Goal: Manage account settings

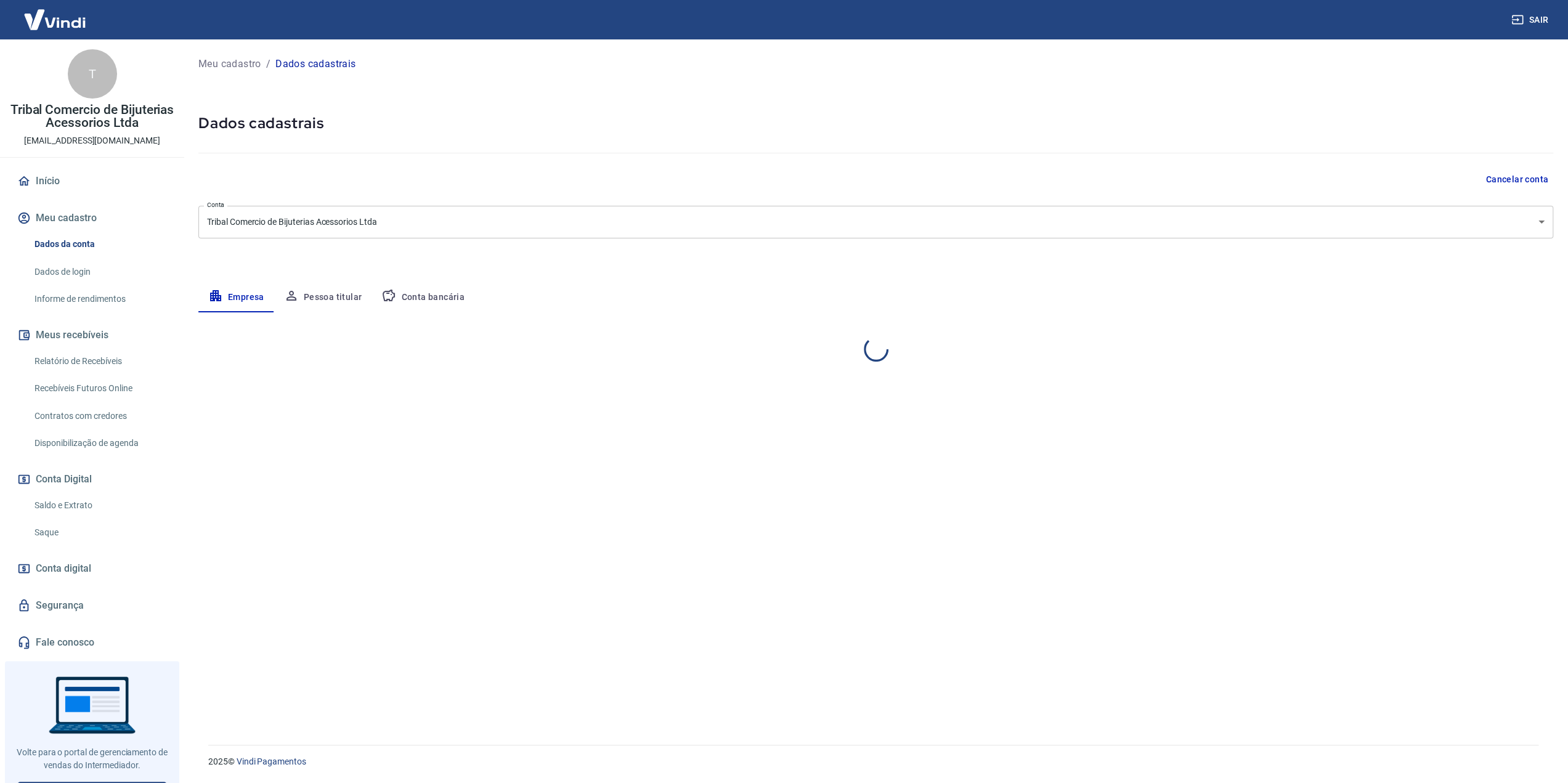
select select "DF"
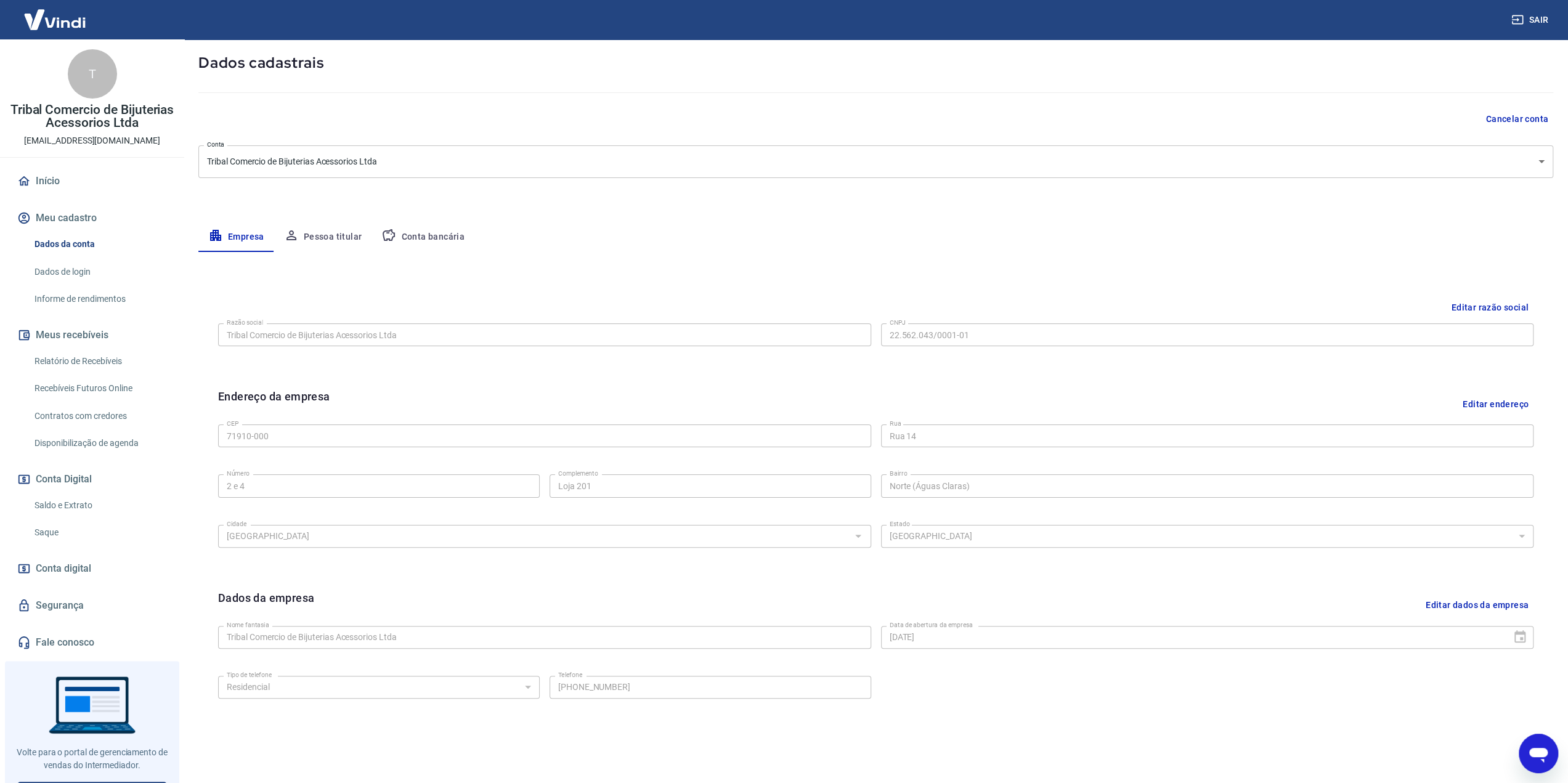
scroll to position [104, 0]
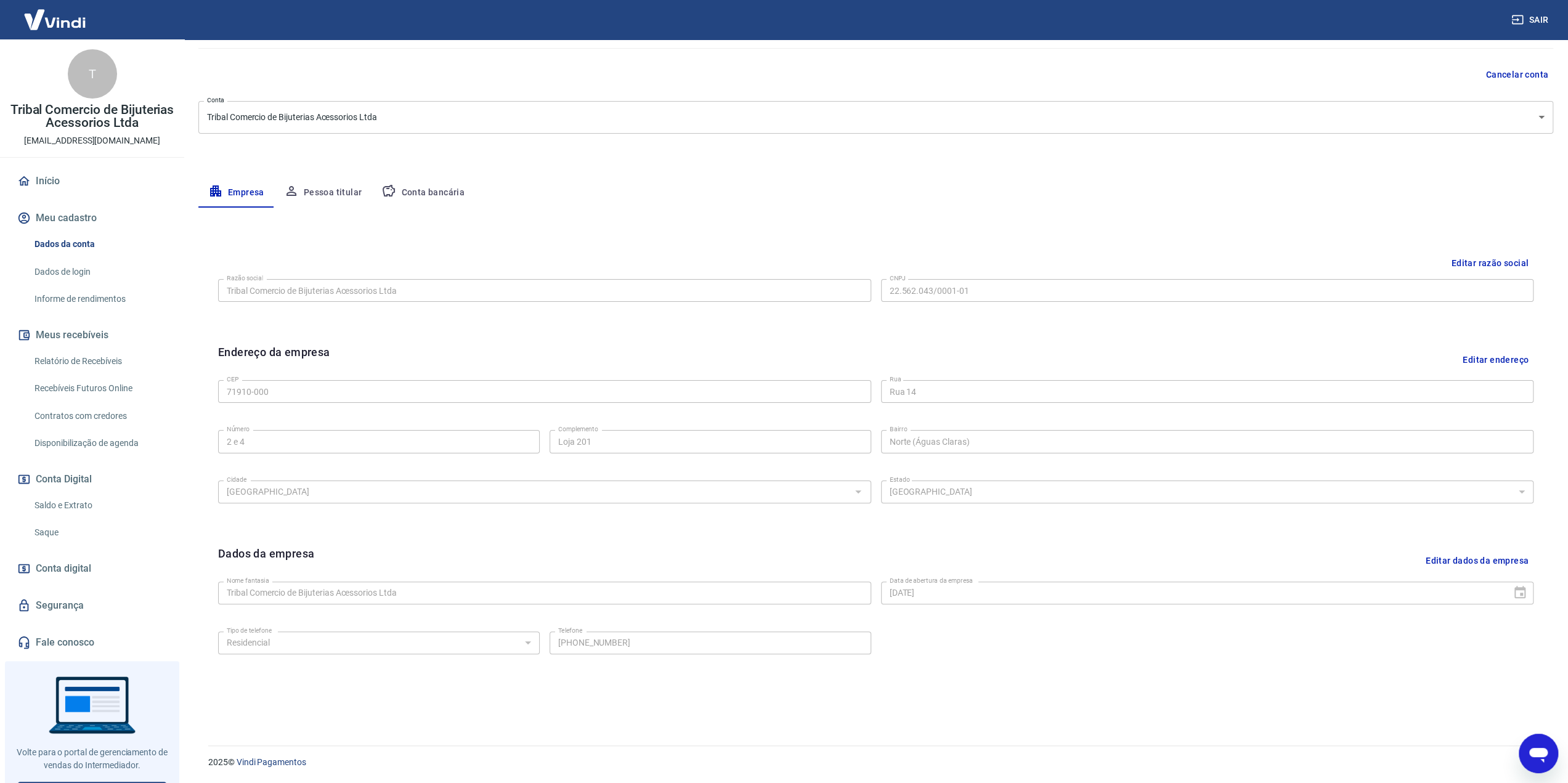
click at [337, 189] on button "Pessoa titular" at bounding box center [323, 193] width 98 height 30
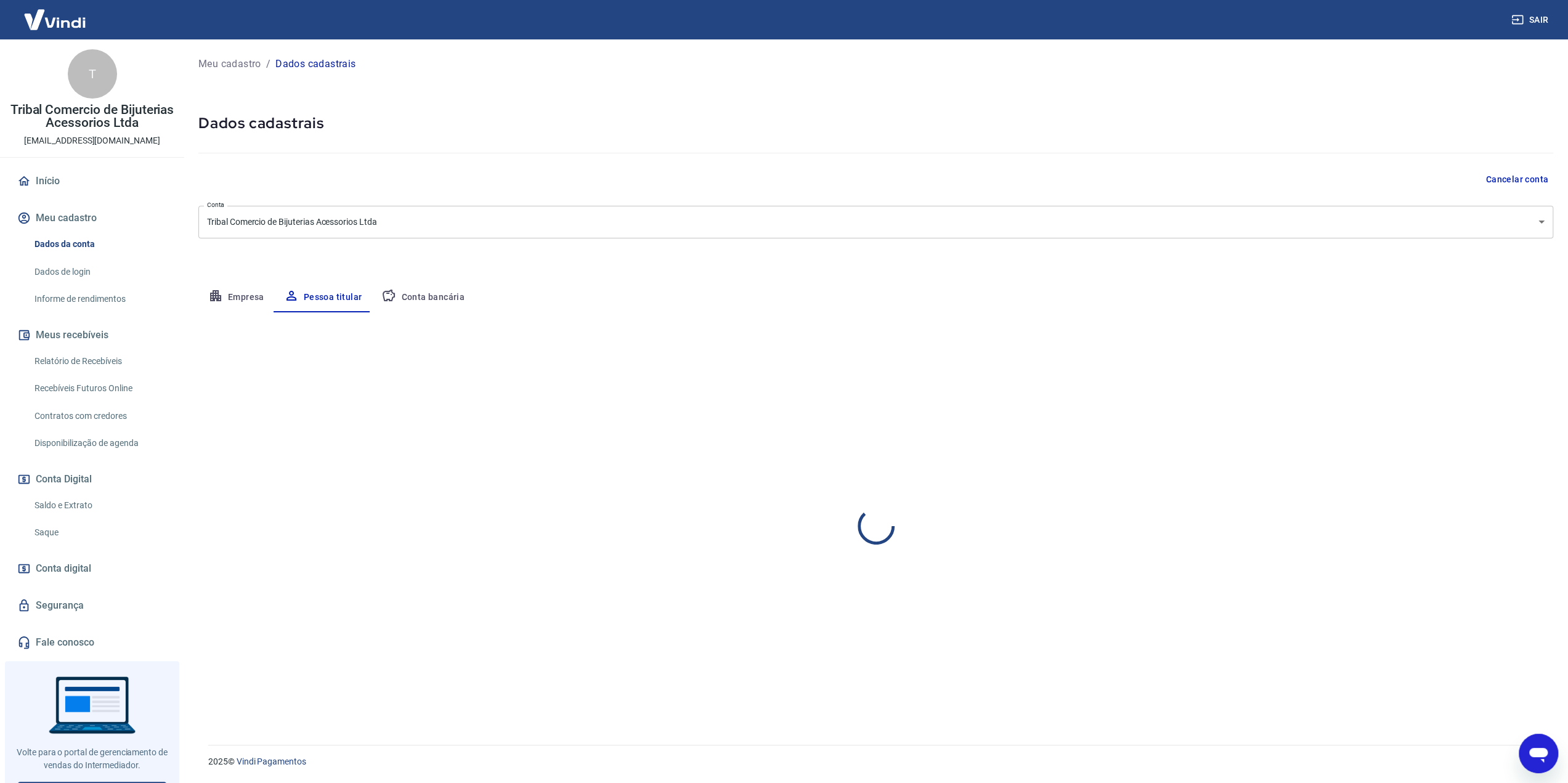
scroll to position [0, 0]
click at [234, 288] on button "Empresa" at bounding box center [236, 298] width 76 height 30
select select "DF"
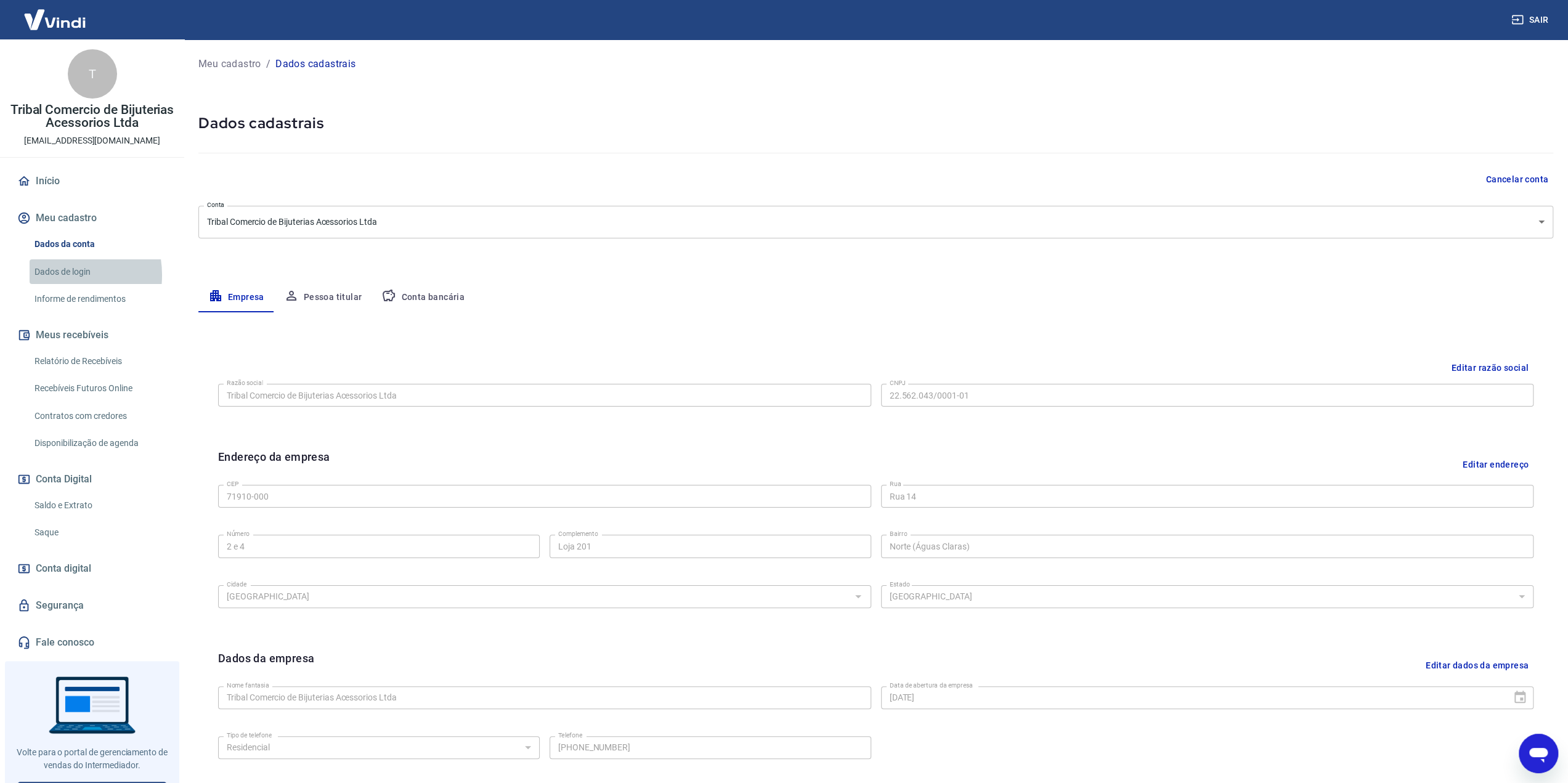
click at [57, 275] on link "Dados de login" at bounding box center [99, 272] width 140 height 25
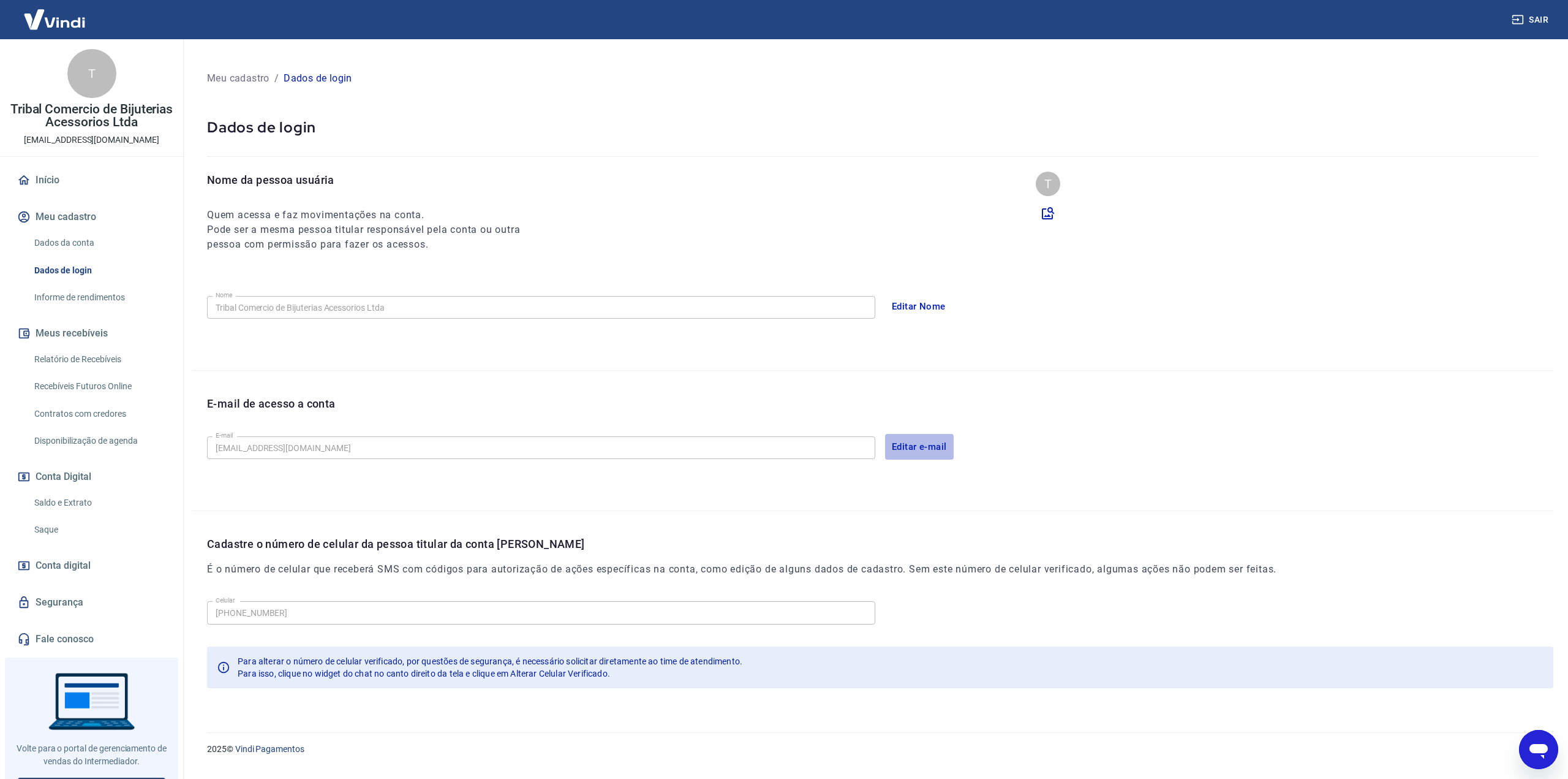
click at [939, 445] on button "Editar e-mail" at bounding box center [919, 446] width 68 height 25
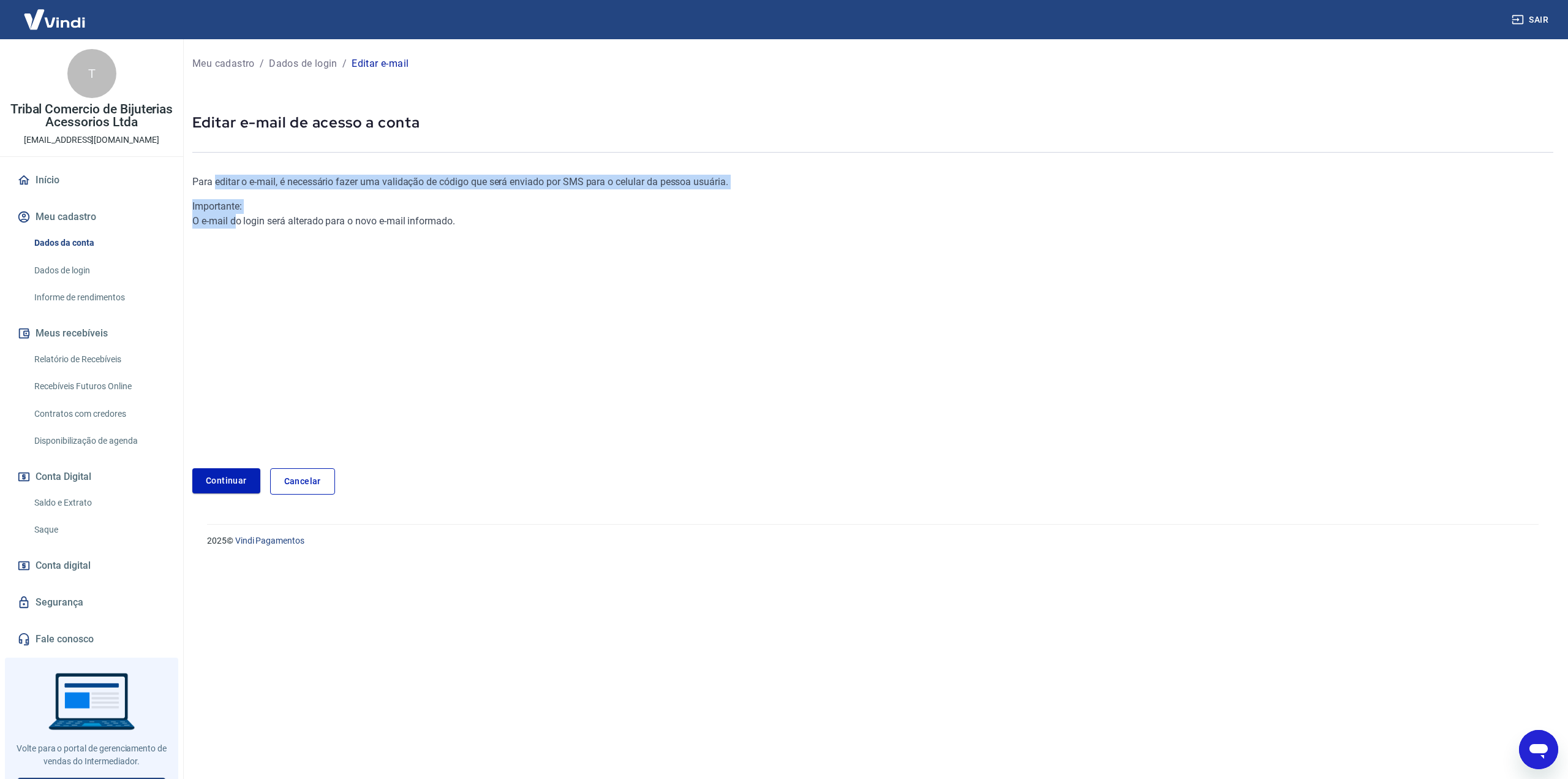
drag, startPoint x: 213, startPoint y: 183, endPoint x: 235, endPoint y: 221, distance: 43.9
click at [235, 221] on div "Para editar o e-mail, é necessário fazer uma validação de código que será envia…" at bounding box center [646, 201] width 907 height 54
click at [235, 221] on div "Importante: O e-mail do login será alterado para o novo e-mail informado." at bounding box center [646, 214] width 907 height 29
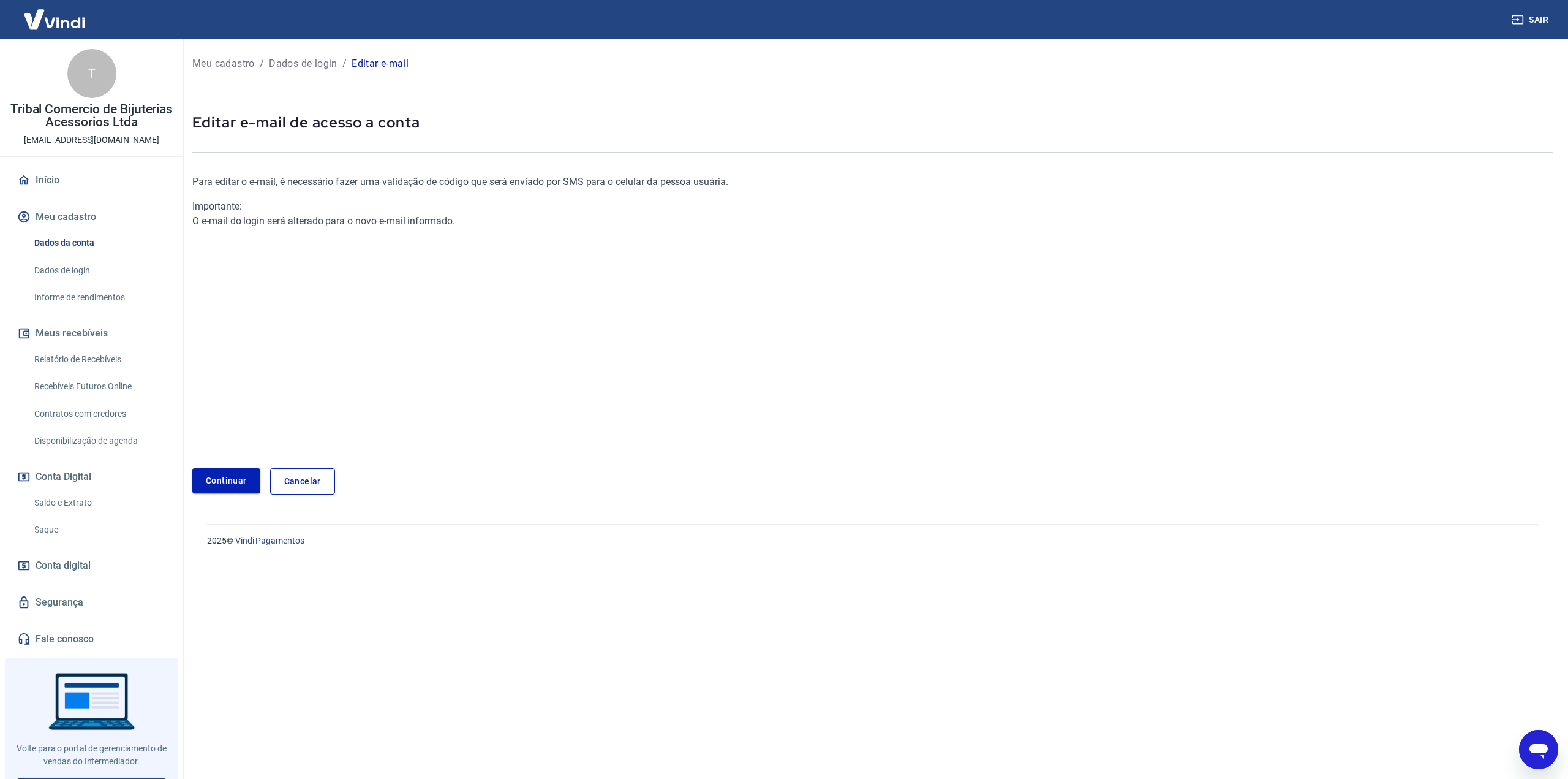
click at [233, 246] on div "Para editar o e-mail, é necessário fazer uma validação de código que será envia…" at bounding box center [646, 302] width 907 height 294
drag, startPoint x: 92, startPoint y: 360, endPoint x: 109, endPoint y: 353, distance: 18.4
click at [92, 360] on link "Relatório de Recebíveis" at bounding box center [99, 359] width 139 height 25
